Goal: Information Seeking & Learning: Learn about a topic

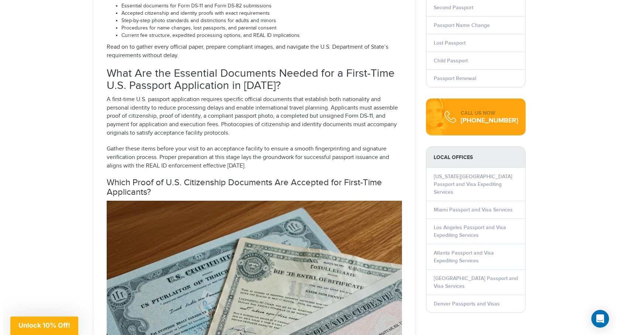
scroll to position [821, 0]
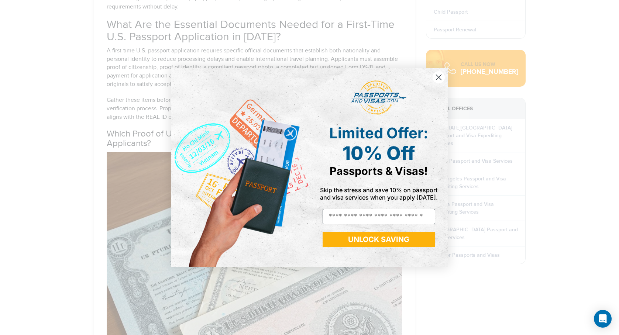
click at [435, 76] on circle "Close dialog" at bounding box center [438, 77] width 12 height 12
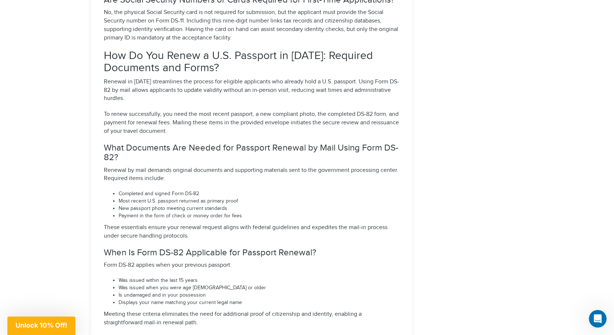
scroll to position [2224, 0]
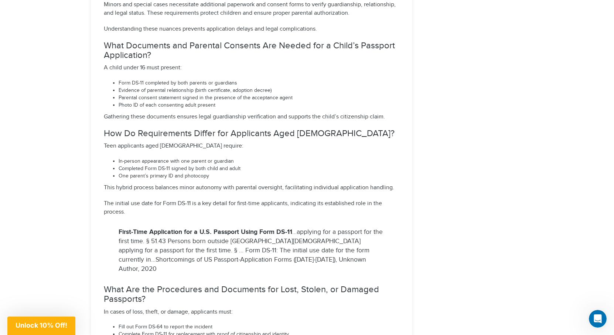
scroll to position [3775, 0]
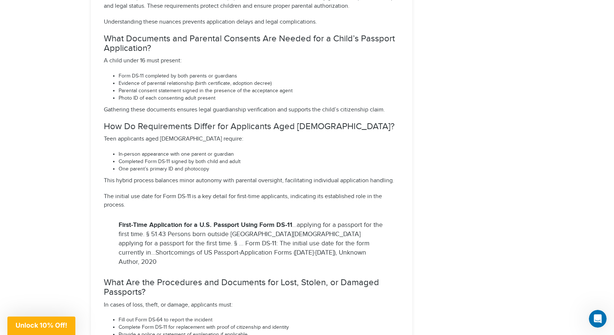
drag, startPoint x: 409, startPoint y: 118, endPoint x: 448, endPoint y: 127, distance: 40.5
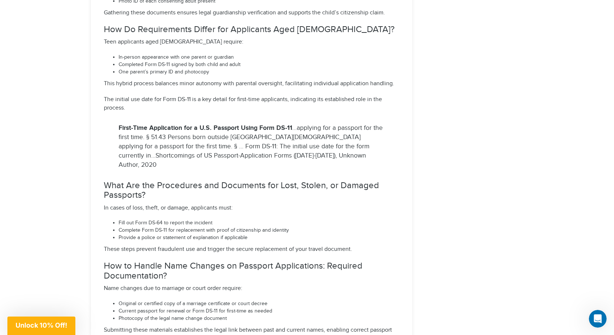
scroll to position [3886, 0]
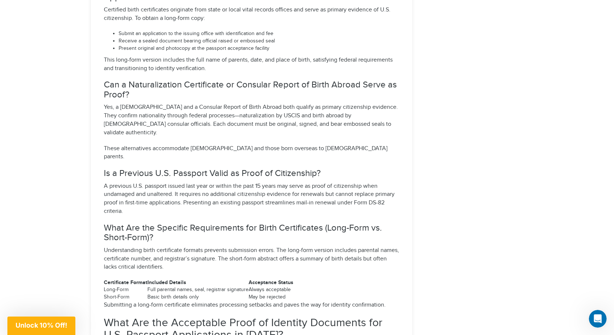
scroll to position [2704, 0]
